Goal: Information Seeking & Learning: Learn about a topic

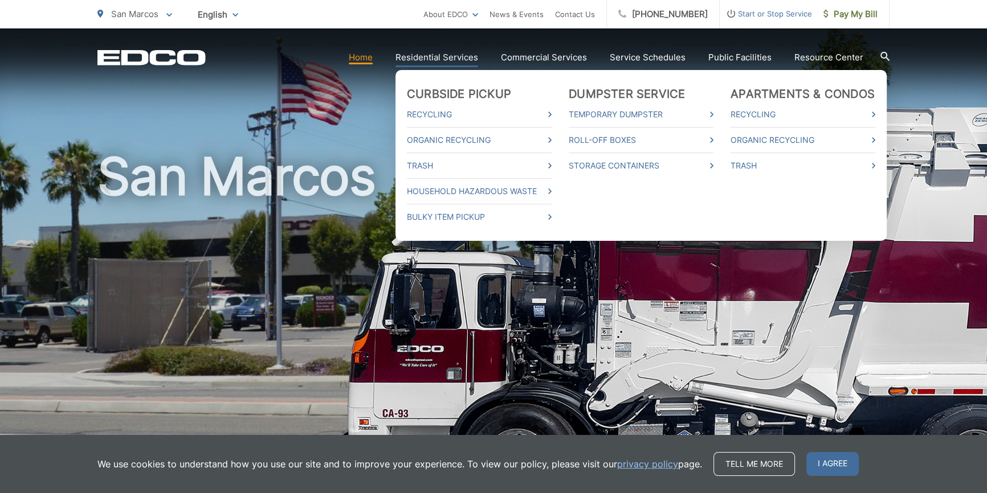
click at [474, 56] on link "Residential Services" at bounding box center [436, 58] width 83 height 14
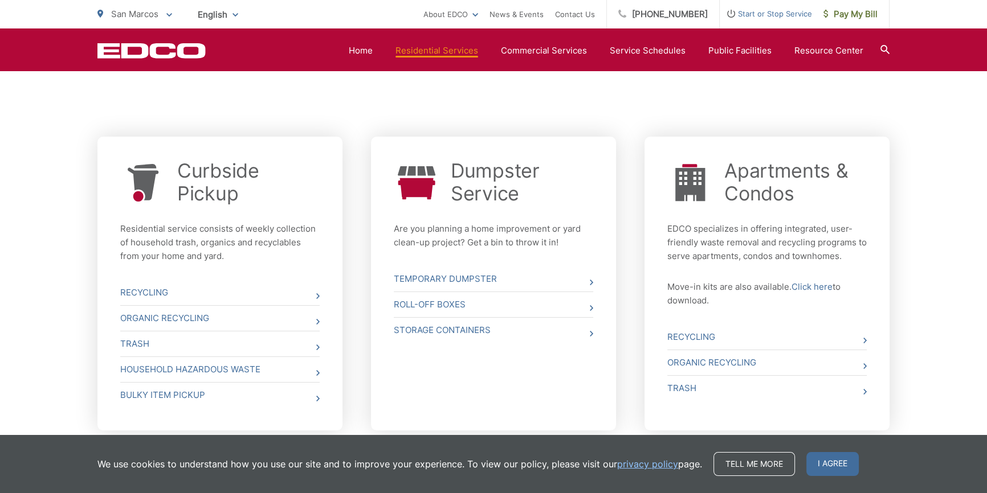
scroll to position [414, 0]
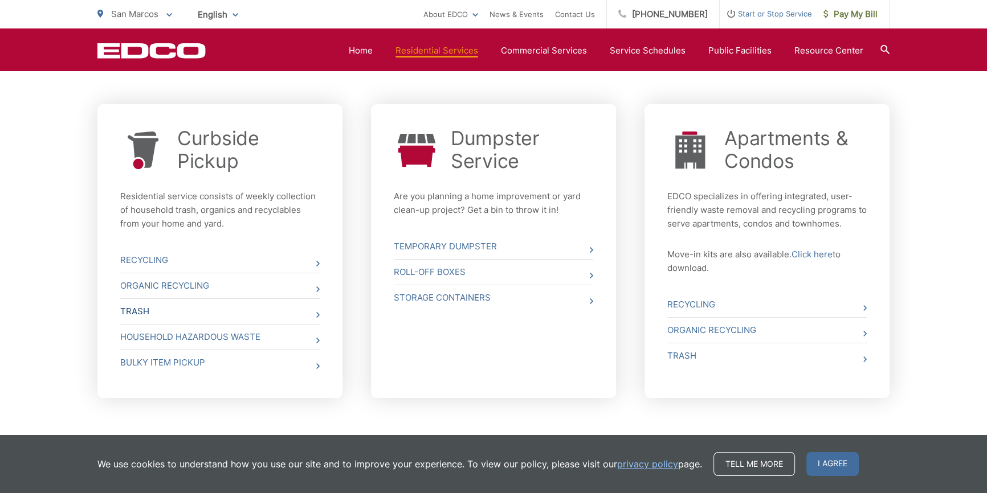
click at [312, 309] on link "Trash" at bounding box center [219, 311] width 199 height 25
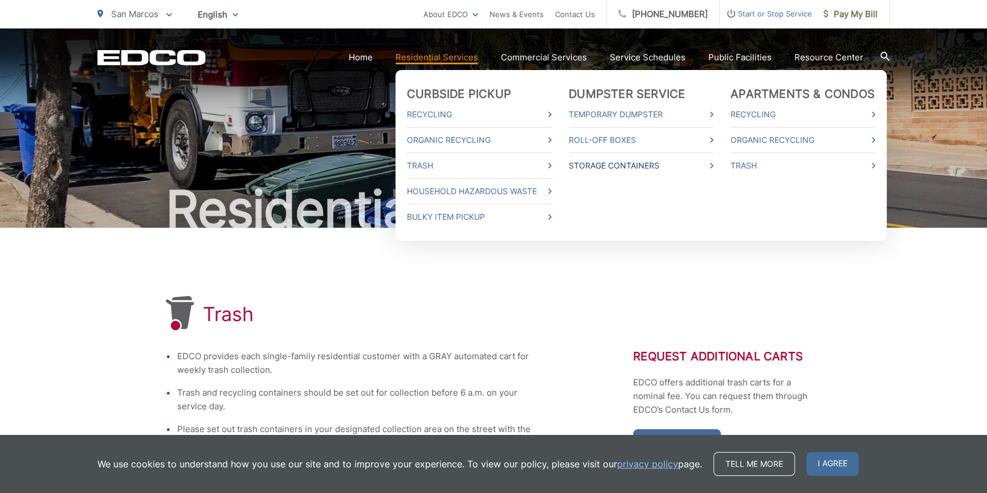
click at [622, 160] on link "Storage Containers" at bounding box center [641, 166] width 145 height 14
click at [519, 189] on link "Household Hazardous Waste" at bounding box center [479, 192] width 145 height 14
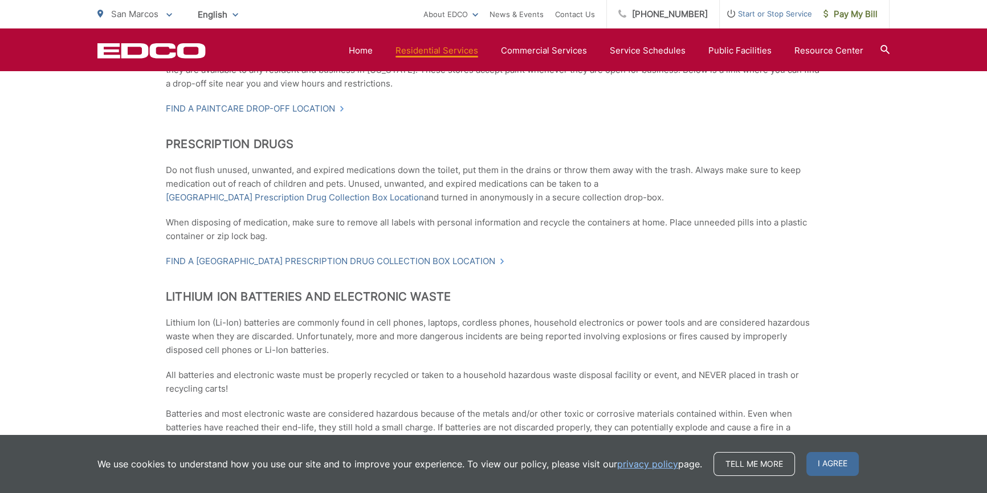
scroll to position [570, 0]
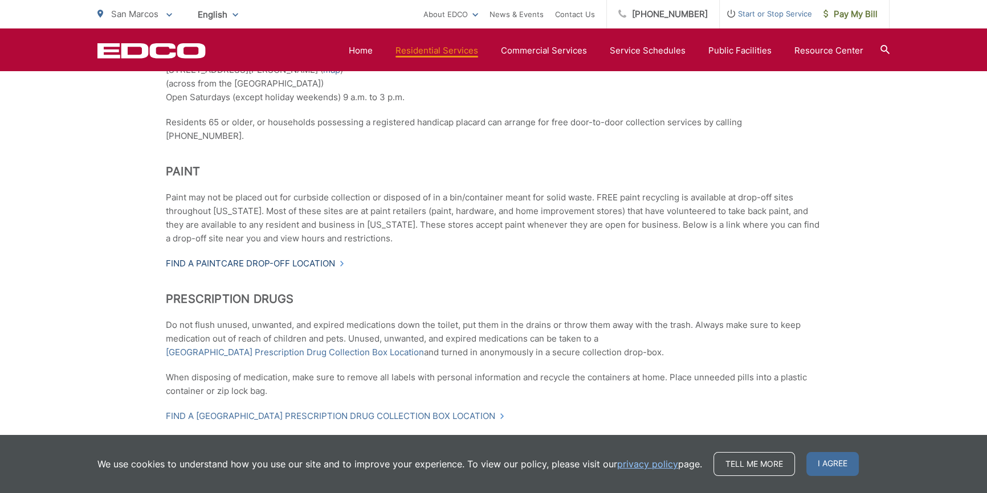
click at [316, 257] on link "Find a PaintCare drop-off location" at bounding box center [255, 264] width 179 height 14
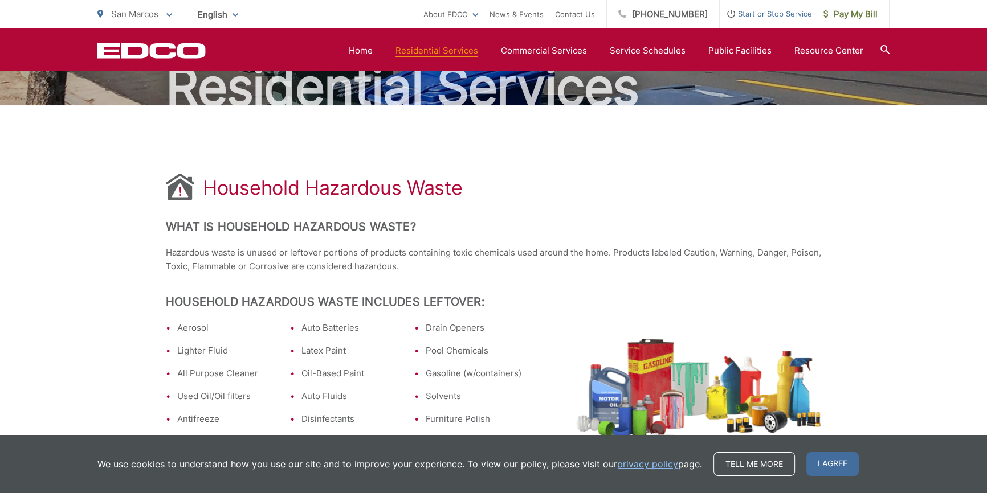
scroll to position [0, 0]
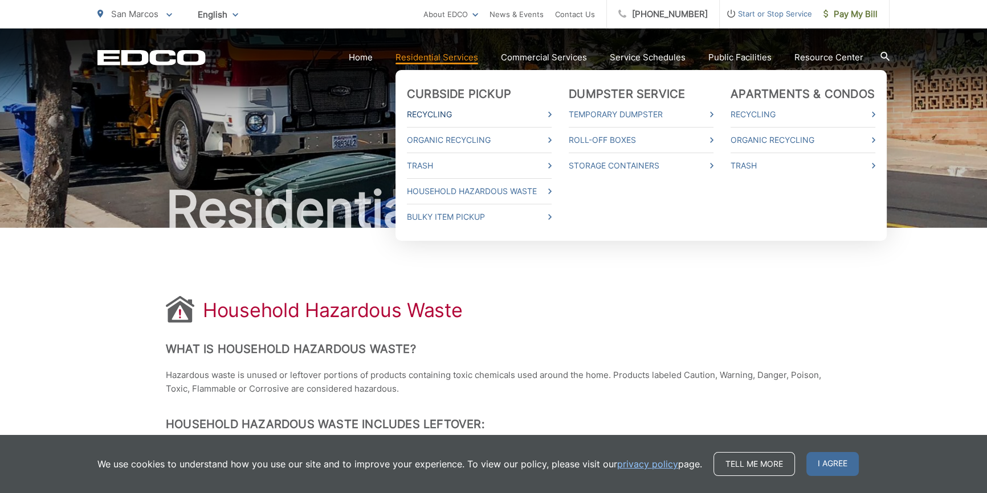
click at [444, 112] on link "Recycling" at bounding box center [479, 115] width 145 height 14
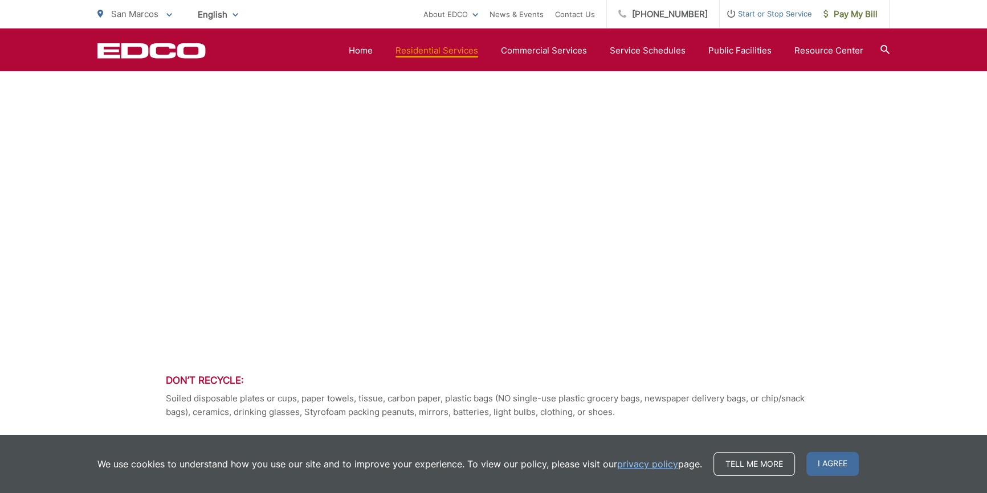
scroll to position [725, 0]
